Goal: Task Accomplishment & Management: Manage account settings

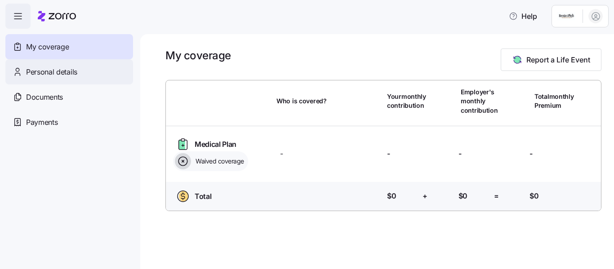
click at [62, 76] on span "Personal details" at bounding box center [51, 71] width 51 height 11
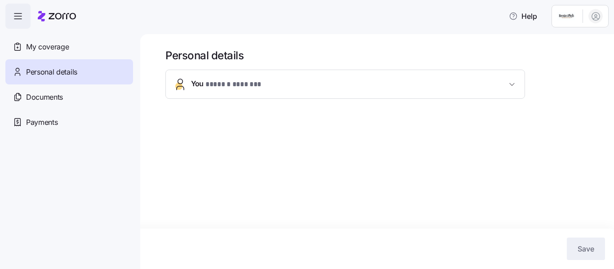
click at [223, 84] on span "* ****** ******* *" at bounding box center [236, 84] width 63 height 11
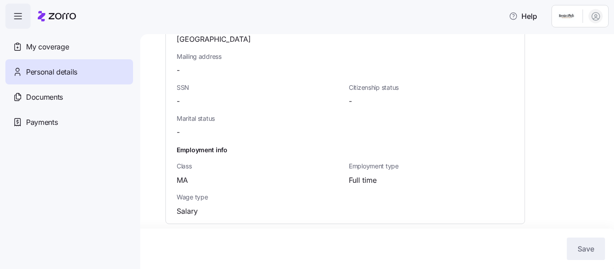
scroll to position [328, 0]
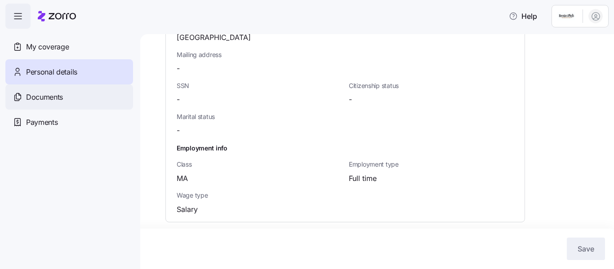
click at [45, 104] on div "Documents" at bounding box center [69, 96] width 128 height 25
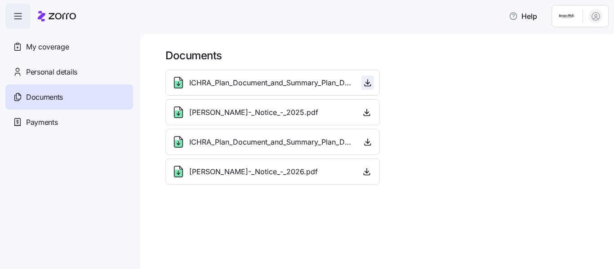
click at [369, 80] on icon "button" at bounding box center [367, 82] width 9 height 9
click at [365, 112] on icon "button" at bounding box center [367, 113] width 4 height 2
click at [51, 120] on span "Payments" at bounding box center [41, 122] width 31 height 11
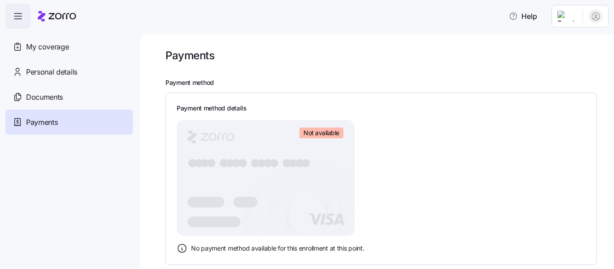
click at [567, 16] on html "Help My coverage Personal details Documents Partners hub Payments Payments Paym…" at bounding box center [307, 132] width 614 height 264
click at [37, 49] on html "Help My coverage Personal details Documents Partners hub Payments Payments Paym…" at bounding box center [307, 132] width 614 height 264
click at [19, 18] on icon "button" at bounding box center [18, 16] width 11 height 11
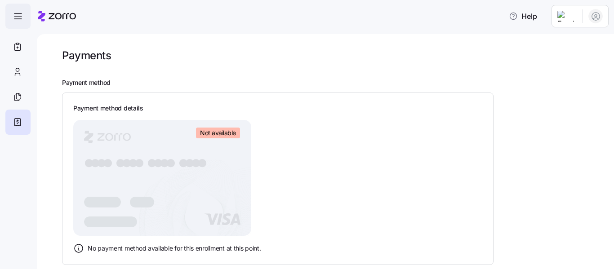
click at [19, 18] on icon "button" at bounding box center [18, 16] width 11 height 11
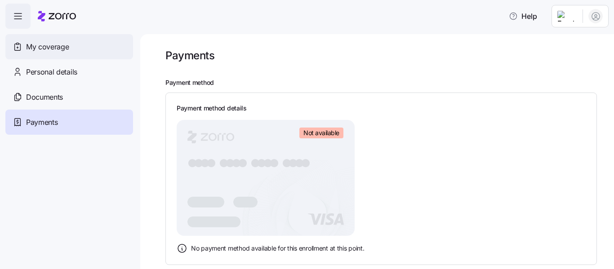
click at [29, 48] on span "My coverage" at bounding box center [47, 46] width 43 height 11
